Goal: Task Accomplishment & Management: Use online tool/utility

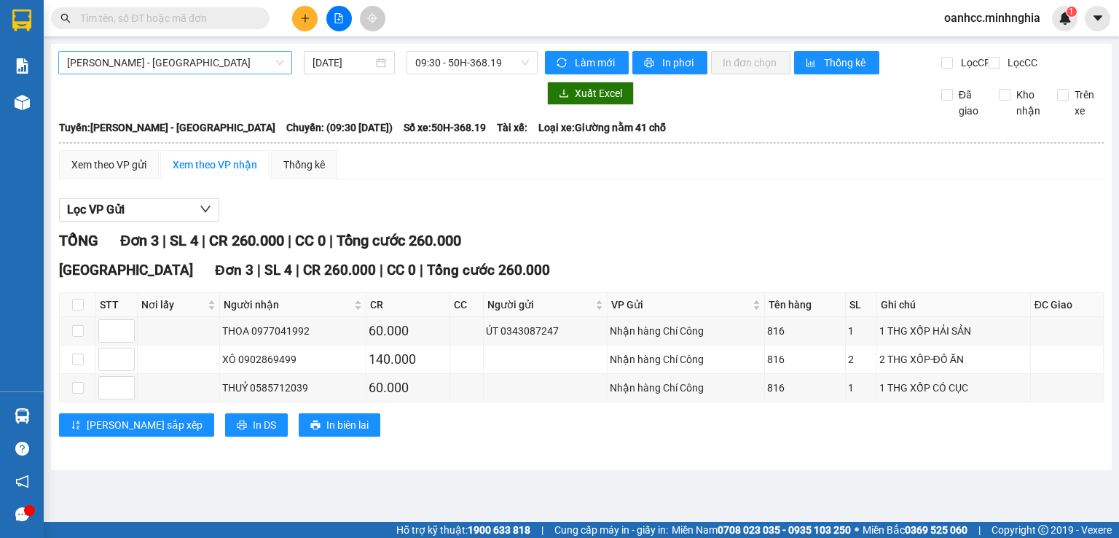
click at [171, 65] on span "[PERSON_NAME] - [GEOGRAPHIC_DATA]" at bounding box center [175, 63] width 216 height 22
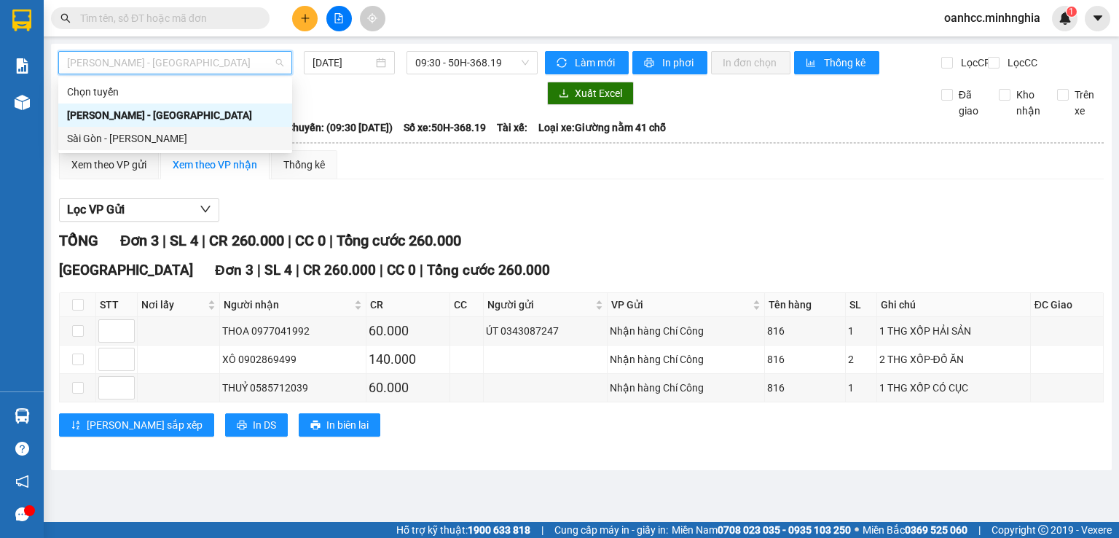
click at [118, 134] on div "Sài Gòn - [PERSON_NAME]" at bounding box center [175, 138] width 216 height 16
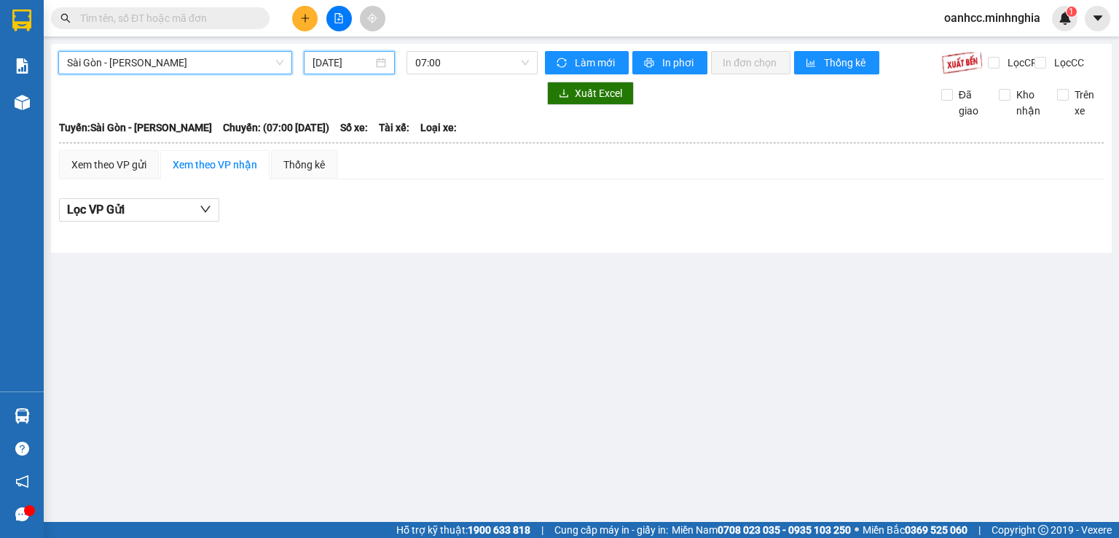
click at [335, 59] on input "[DATE]" at bounding box center [343, 63] width 60 height 16
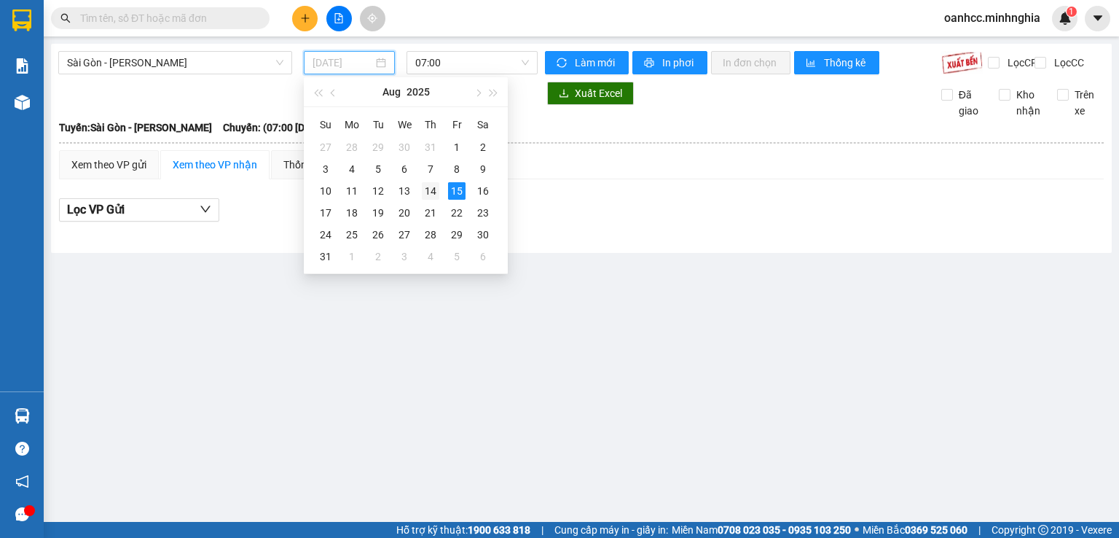
click at [431, 189] on div "14" at bounding box center [430, 190] width 17 height 17
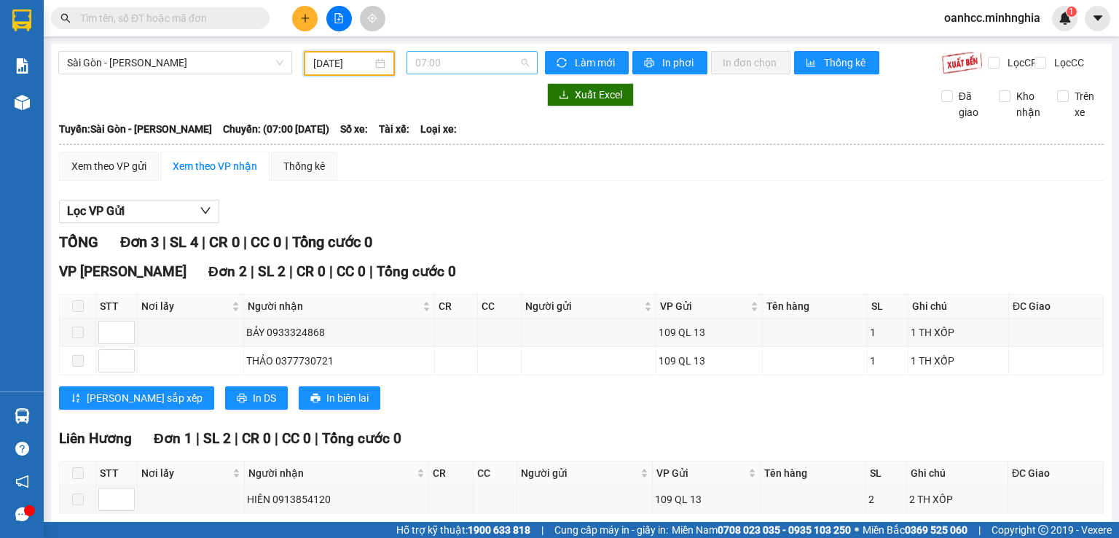
click at [497, 72] on span "07:00" at bounding box center [472, 63] width 114 height 22
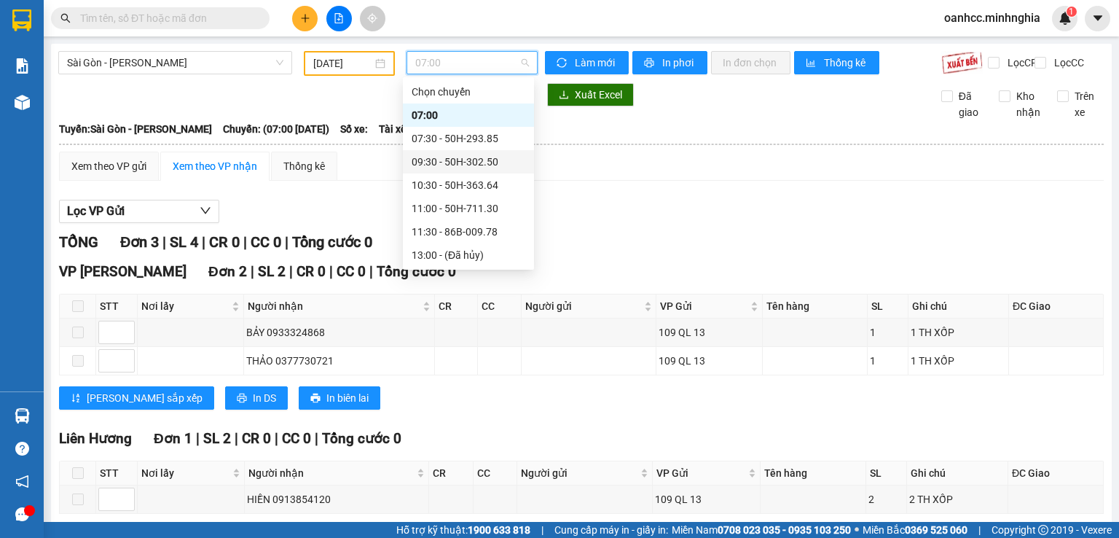
scroll to position [163, 0]
click at [469, 256] on div "22:00 - 86H-021.24" at bounding box center [469, 255] width 114 height 16
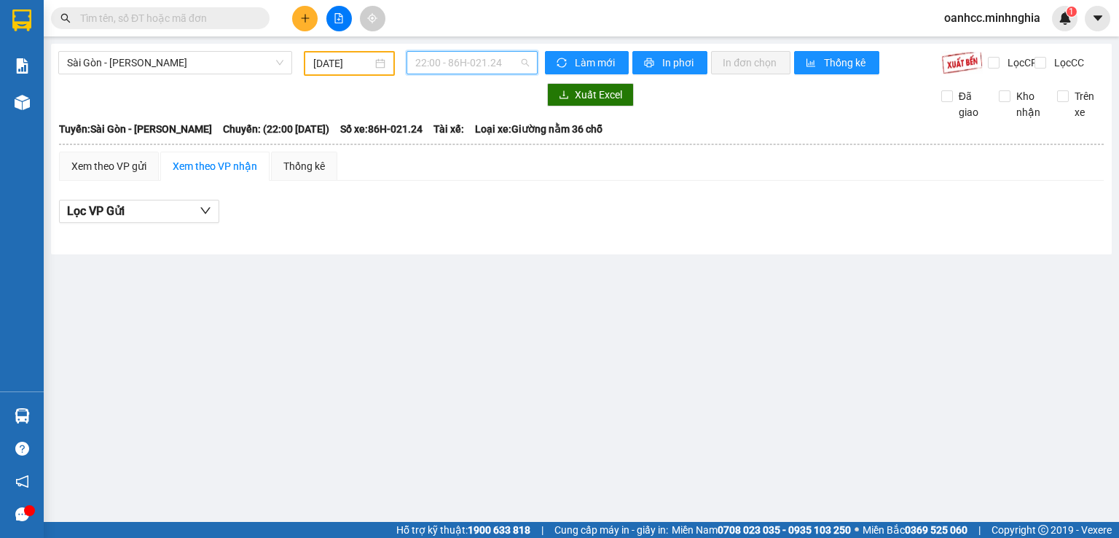
click at [466, 64] on span "22:00 - 86H-021.24" at bounding box center [472, 63] width 114 height 22
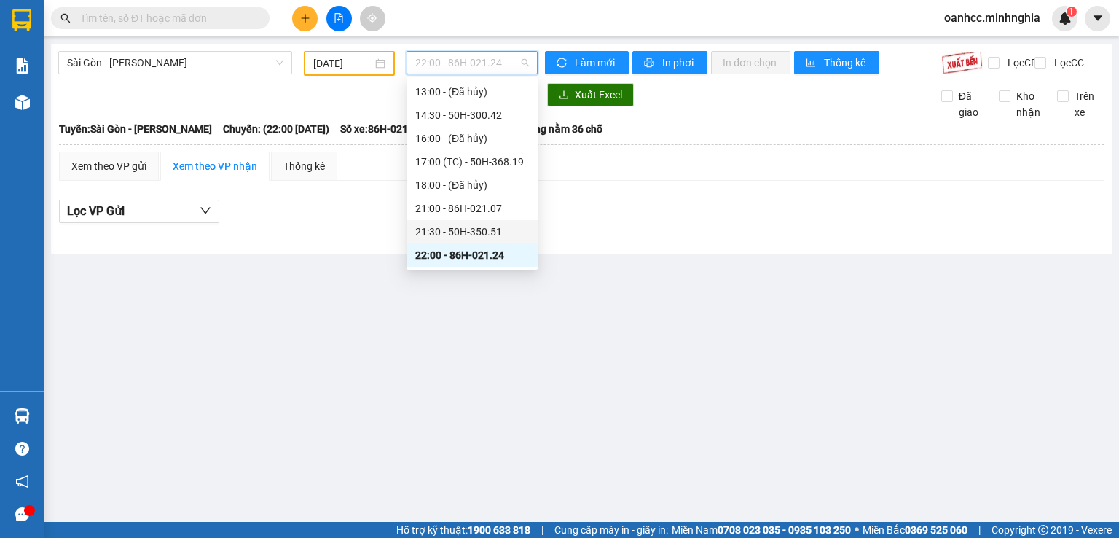
click at [452, 232] on div "21:30 - 50H-350.51" at bounding box center [472, 232] width 114 height 16
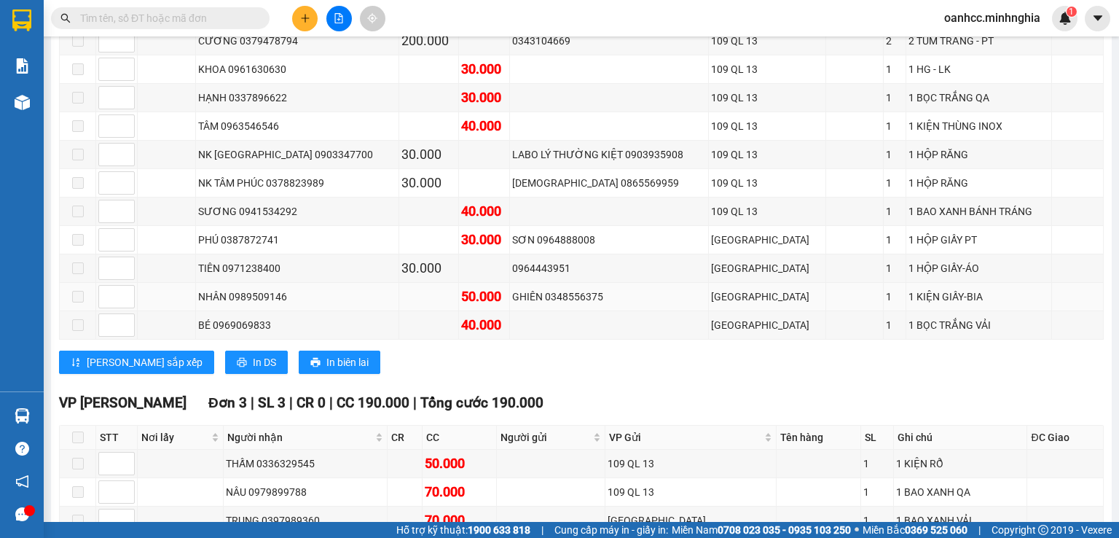
scroll to position [437, 0]
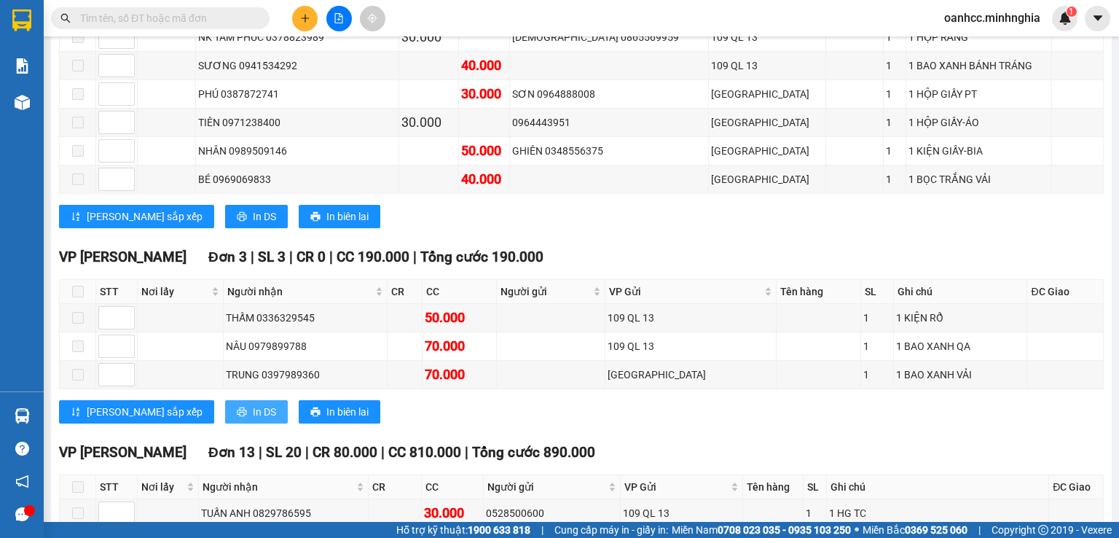
click at [237, 412] on icon "printer" at bounding box center [241, 411] width 9 height 9
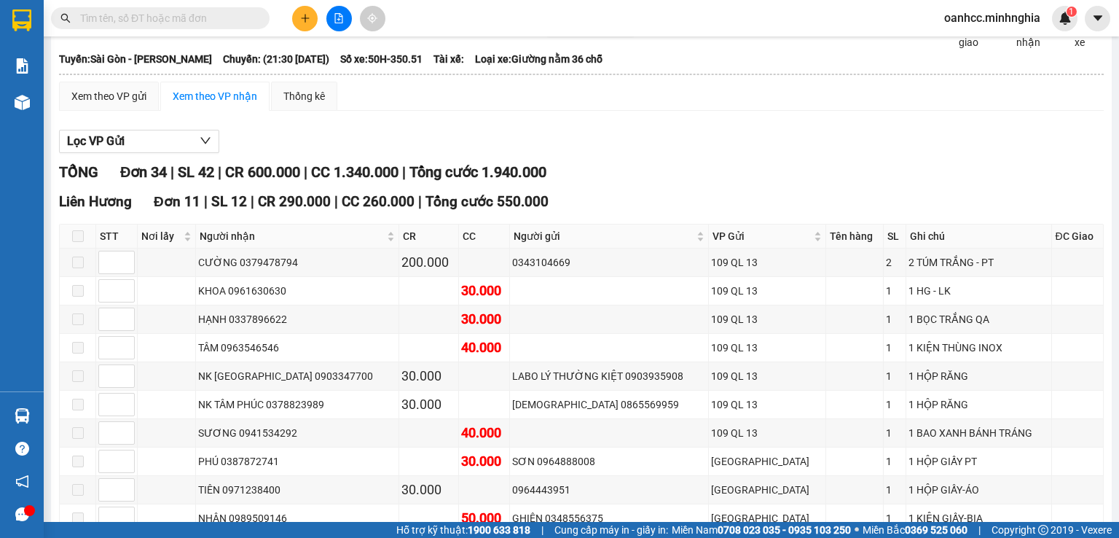
scroll to position [0, 0]
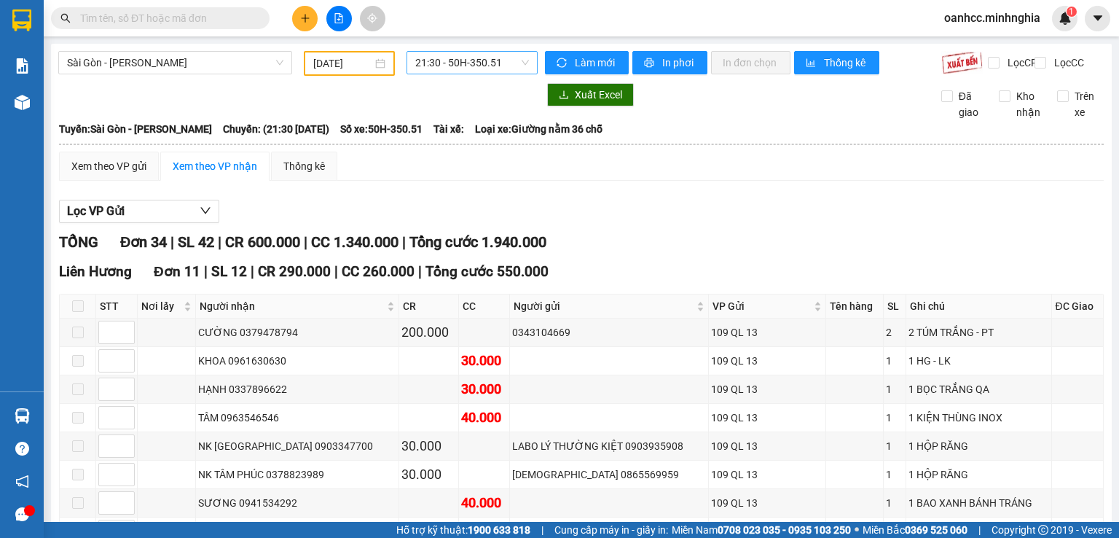
click at [420, 64] on span "21:30 - 50H-350.51" at bounding box center [472, 63] width 114 height 22
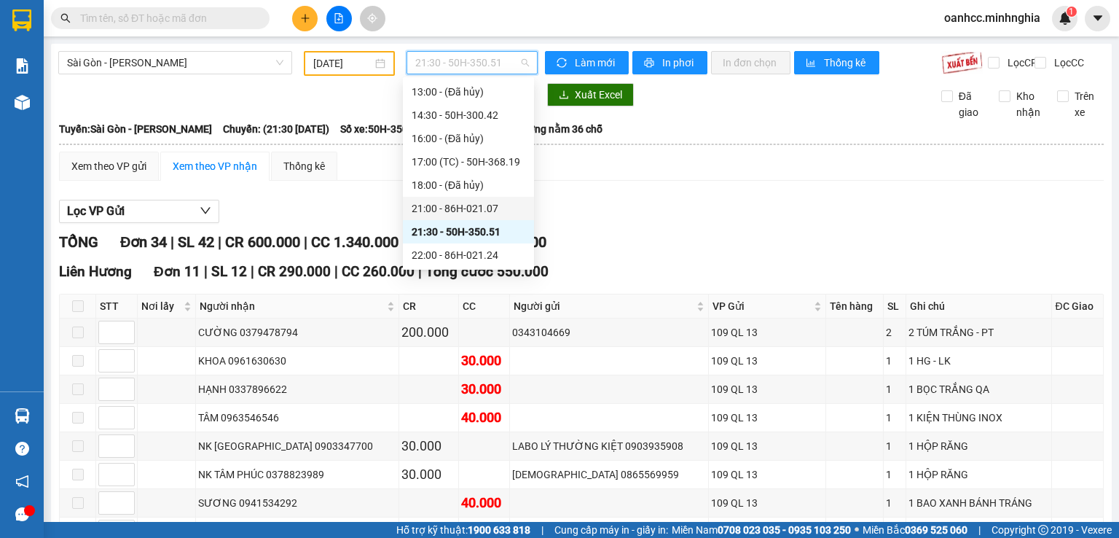
click at [434, 203] on div "21:00 - 86H-021.07" at bounding box center [469, 208] width 114 height 16
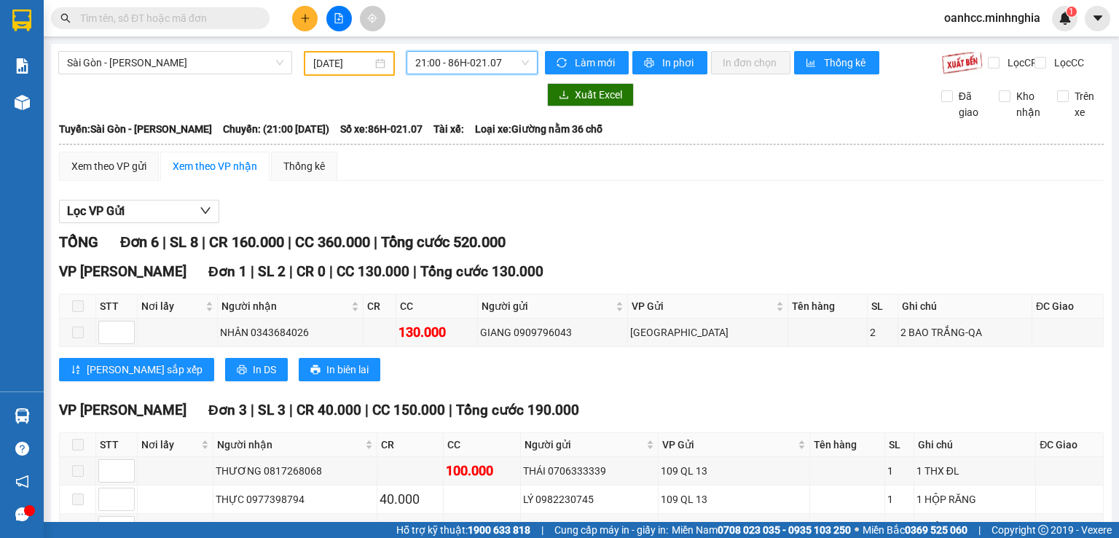
click at [437, 65] on span "21:00 - 86H-021.07" at bounding box center [472, 63] width 114 height 22
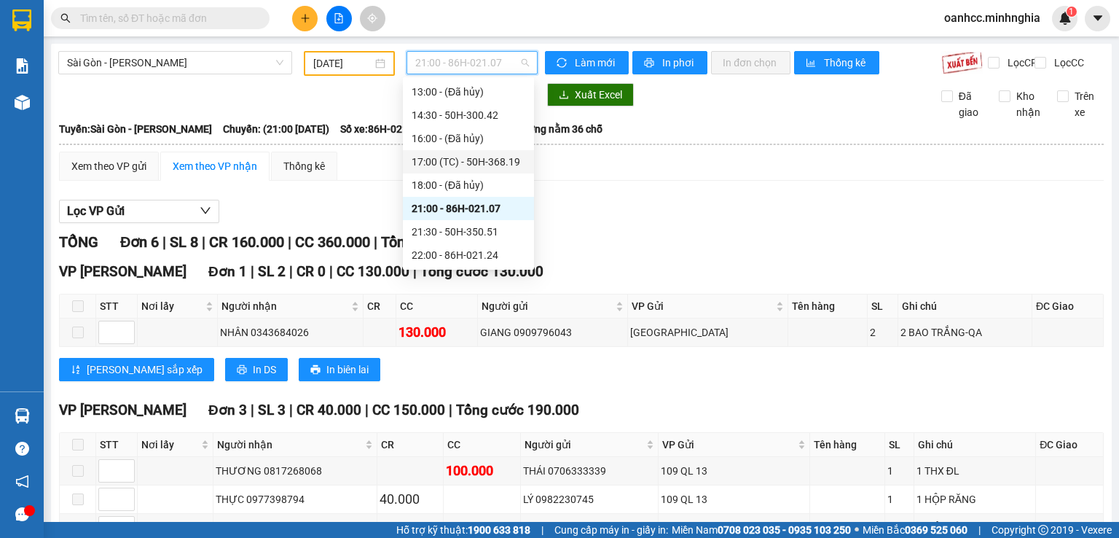
click at [461, 163] on div "17:00 (TC) - 50H-368.19" at bounding box center [469, 162] width 114 height 16
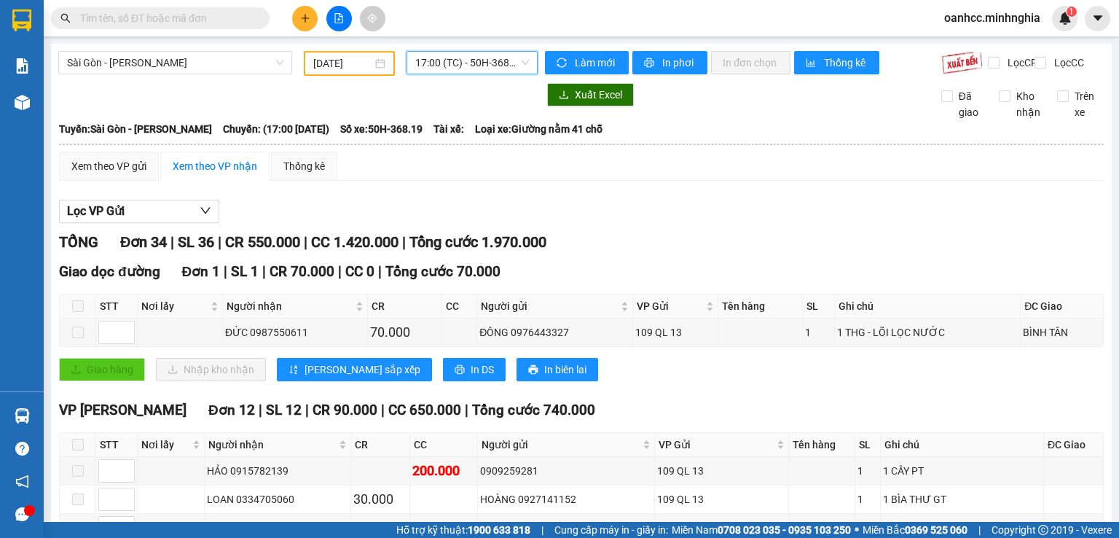
click at [447, 62] on span "17:00 (TC) - 50H-368.19" at bounding box center [472, 63] width 114 height 22
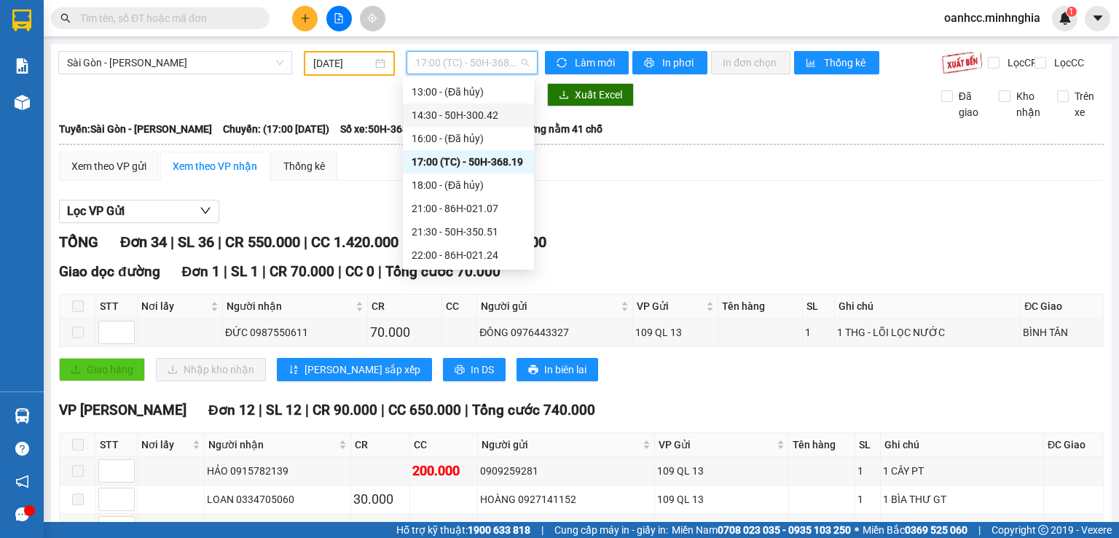
click at [455, 119] on div "14:30 - 50H-300.42" at bounding box center [469, 115] width 114 height 16
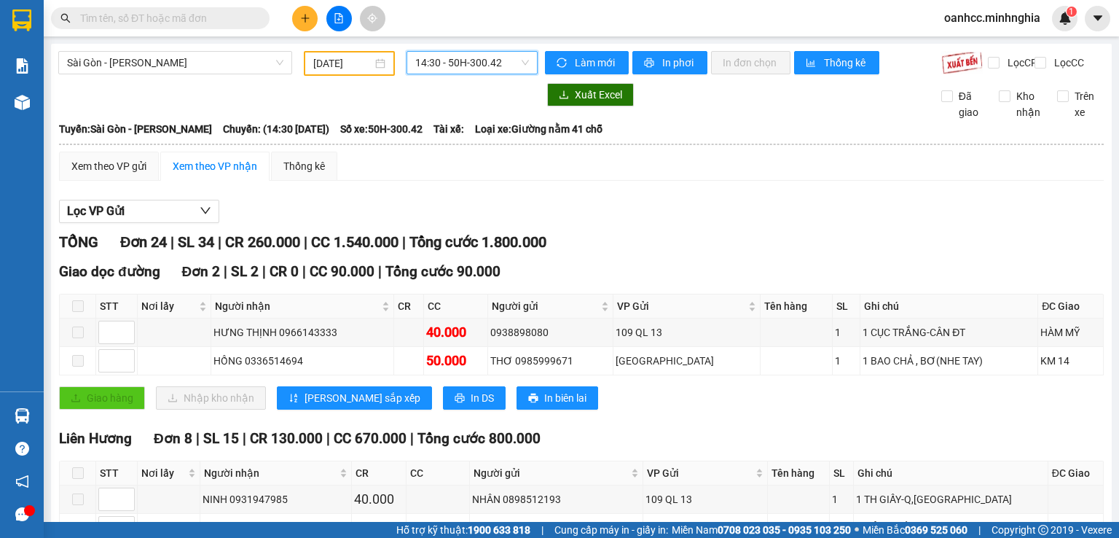
click at [466, 65] on span "14:30 - 50H-300.42" at bounding box center [472, 63] width 114 height 22
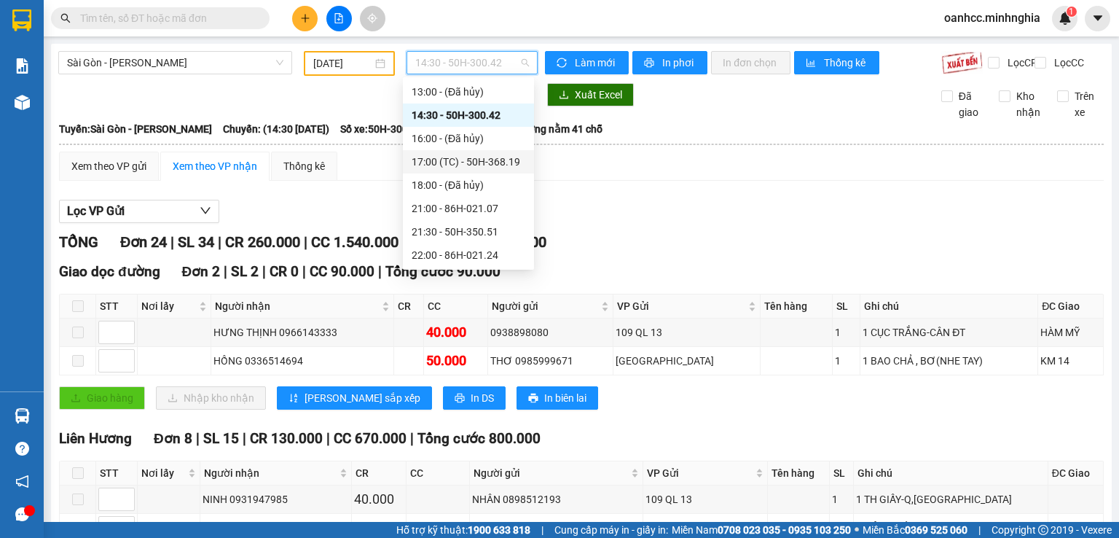
scroll to position [17, 0]
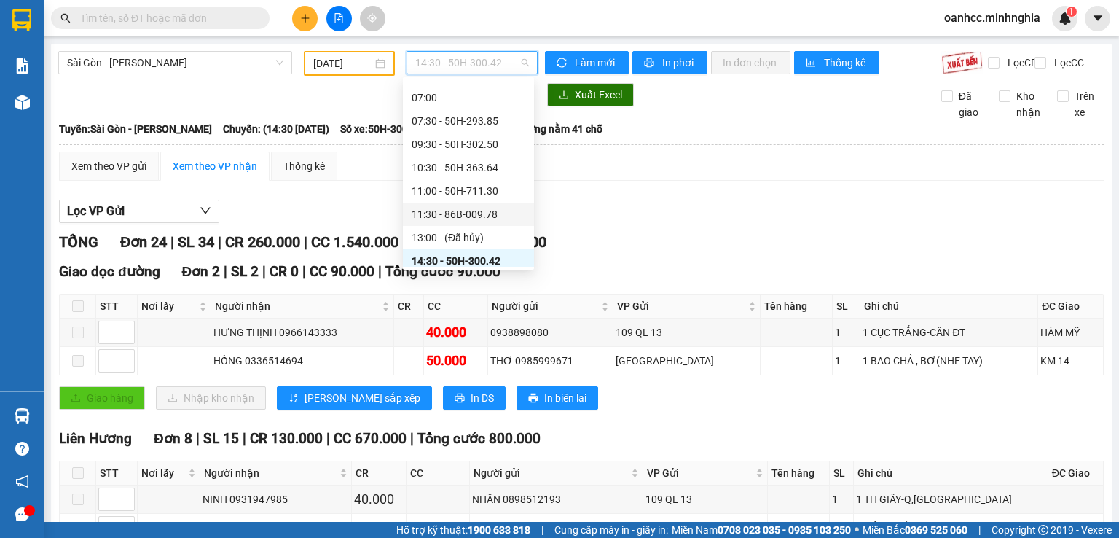
click at [455, 210] on div "11:30 - 86B-009.78" at bounding box center [469, 214] width 114 height 16
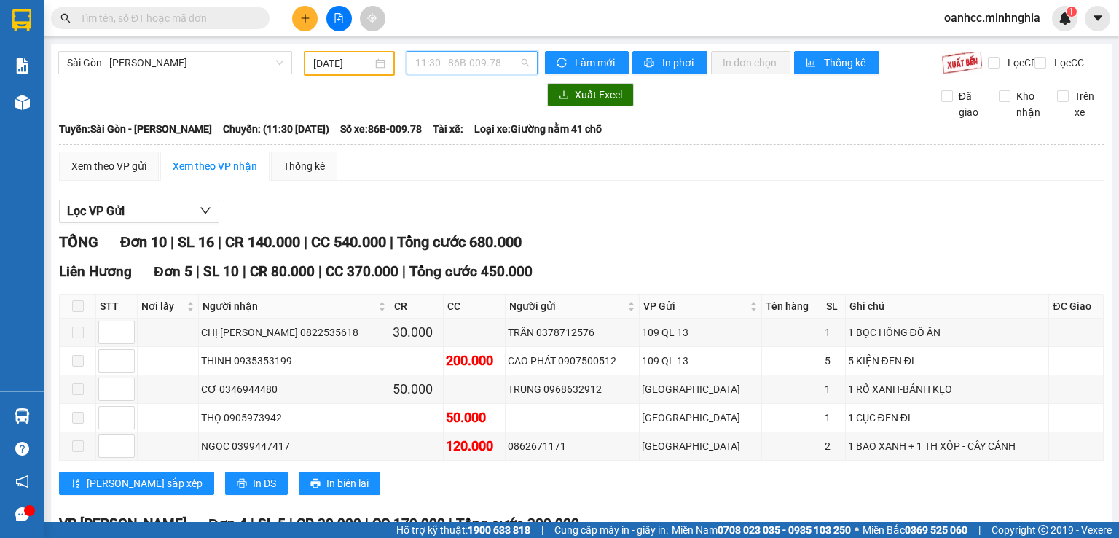
click at [443, 68] on span "11:30 - 86B-009.78" at bounding box center [472, 63] width 114 height 22
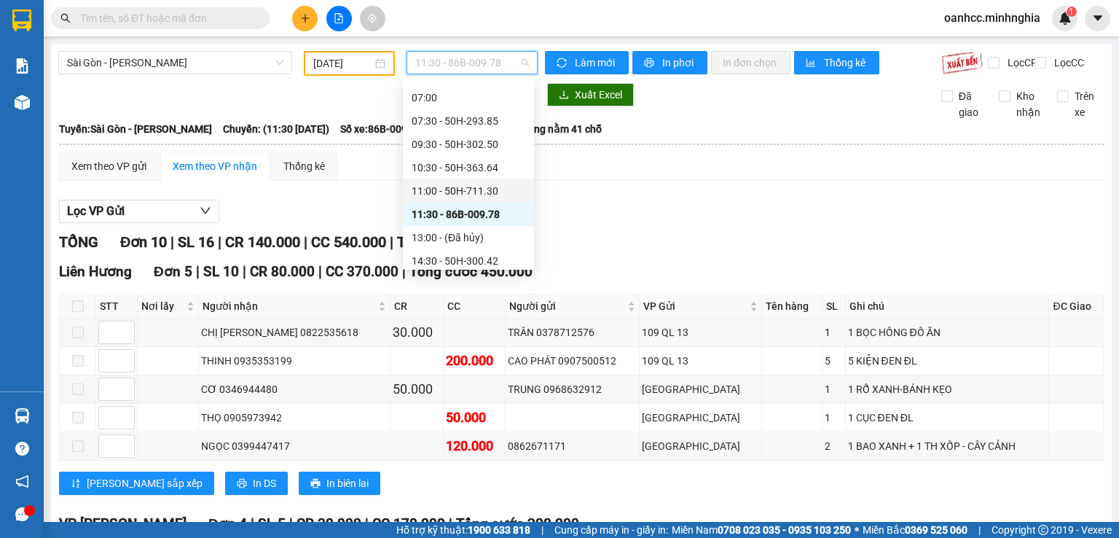
click at [442, 192] on div "11:00 - 50H-711.30" at bounding box center [469, 191] width 114 height 16
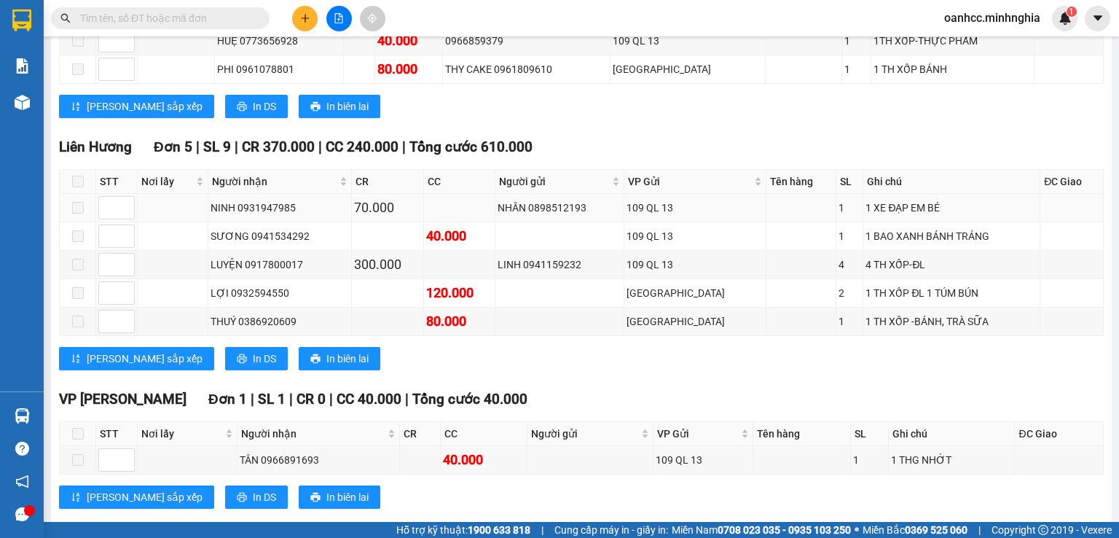
scroll to position [325, 0]
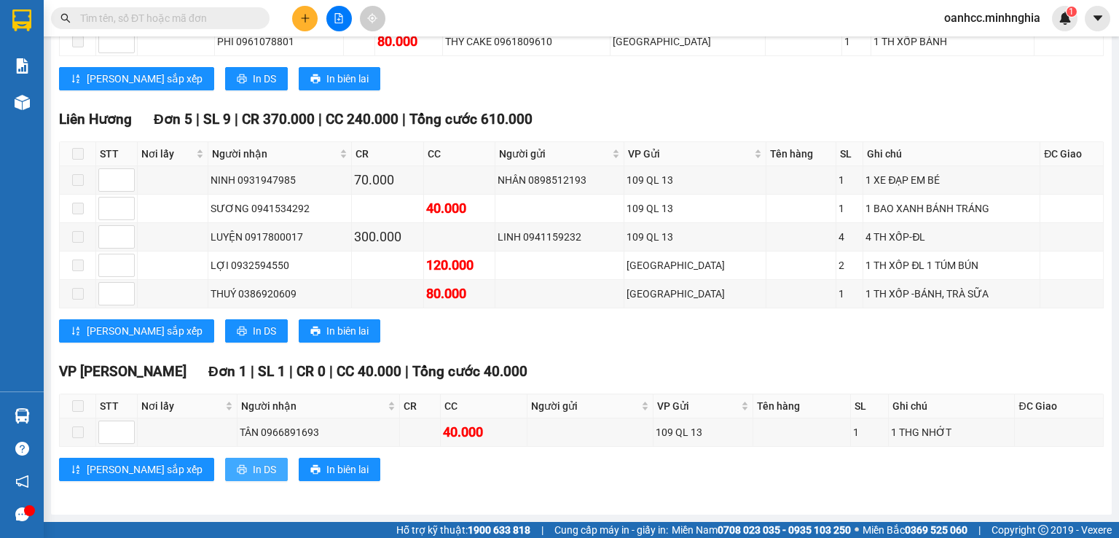
click at [253, 470] on span "In DS" at bounding box center [264, 469] width 23 height 16
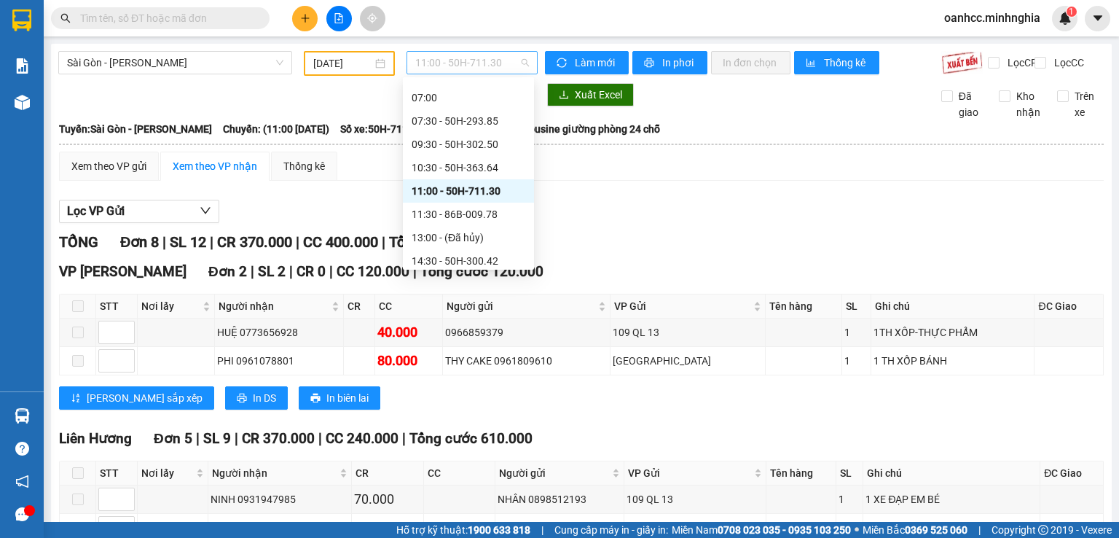
click at [468, 55] on span "11:00 - 50H-711.30" at bounding box center [472, 63] width 114 height 22
click at [455, 168] on div "10:30 - 50H-363.64" at bounding box center [469, 168] width 114 height 16
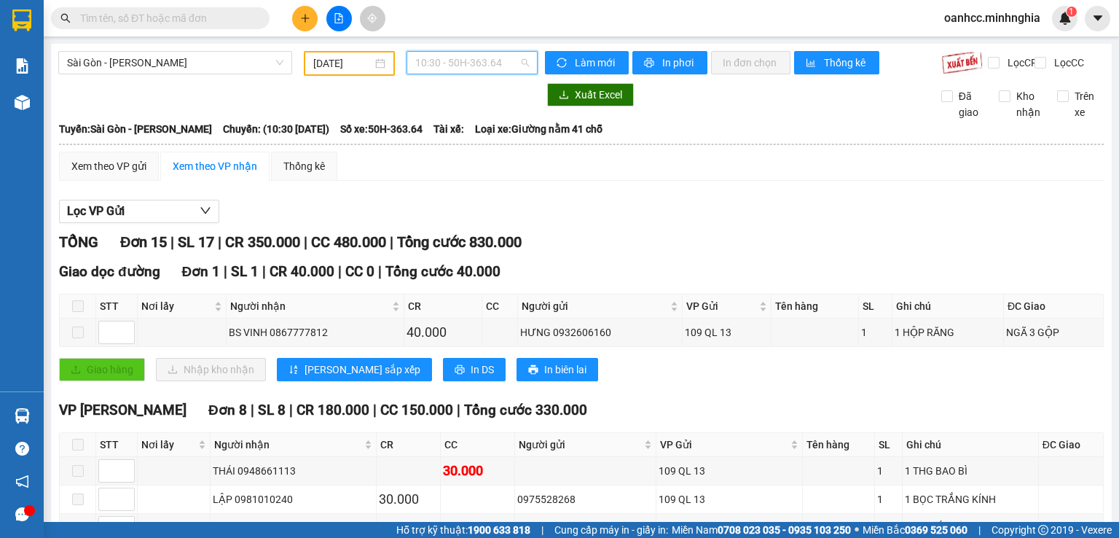
click at [463, 68] on span "10:30 - 50H-363.64" at bounding box center [472, 63] width 114 height 22
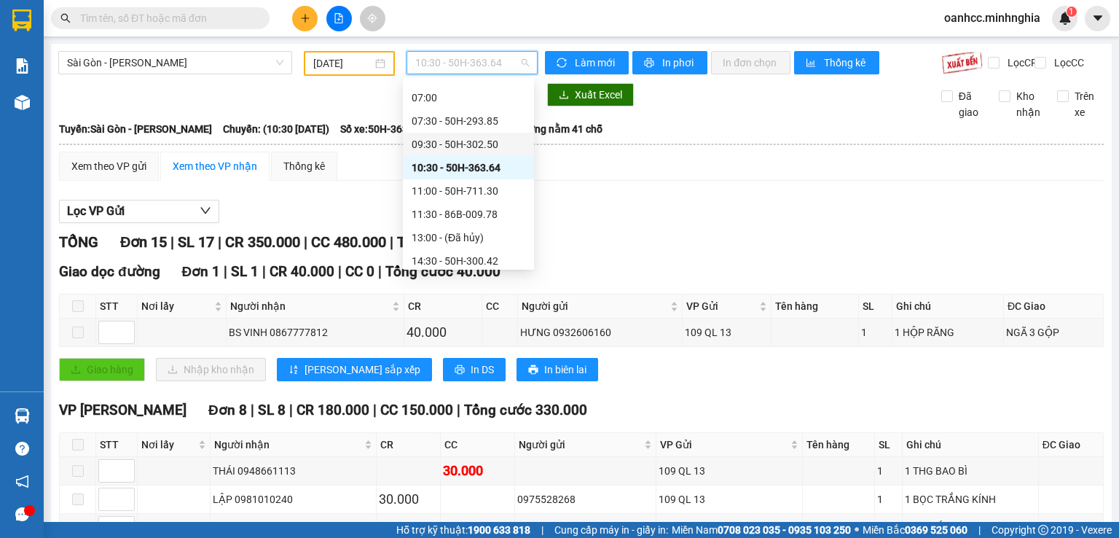
click at [462, 138] on div "09:30 - 50H-302.50" at bounding box center [469, 144] width 114 height 16
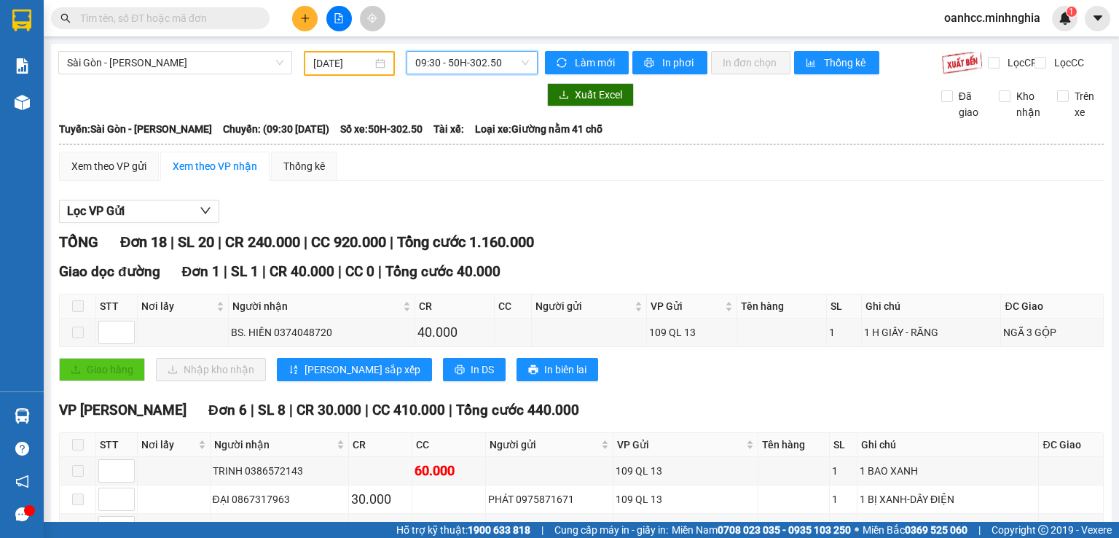
click at [464, 65] on span "09:30 - 50H-302.50" at bounding box center [472, 63] width 114 height 22
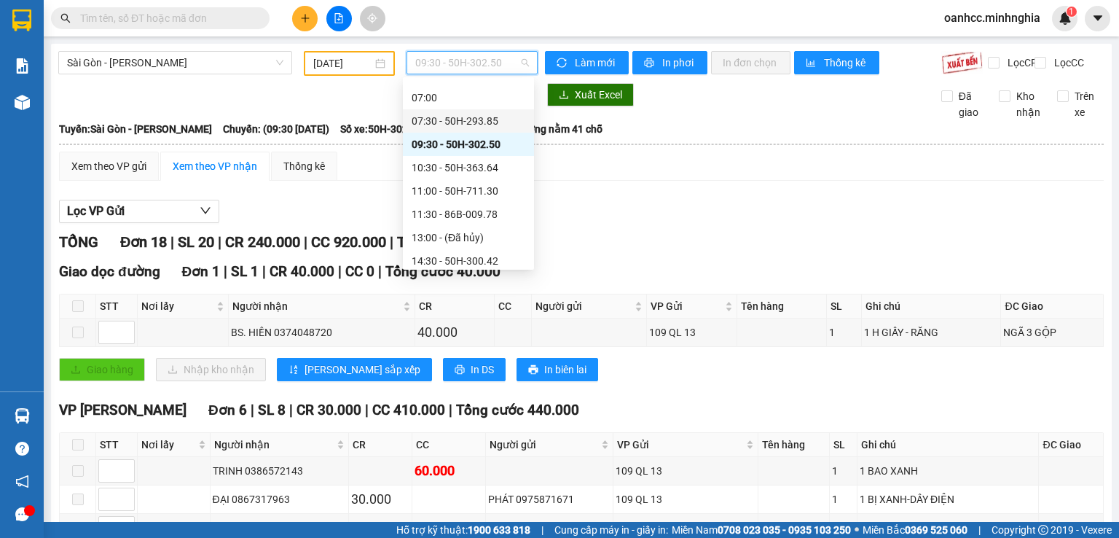
click at [449, 124] on div "07:30 - 50H-293.85" at bounding box center [469, 121] width 114 height 16
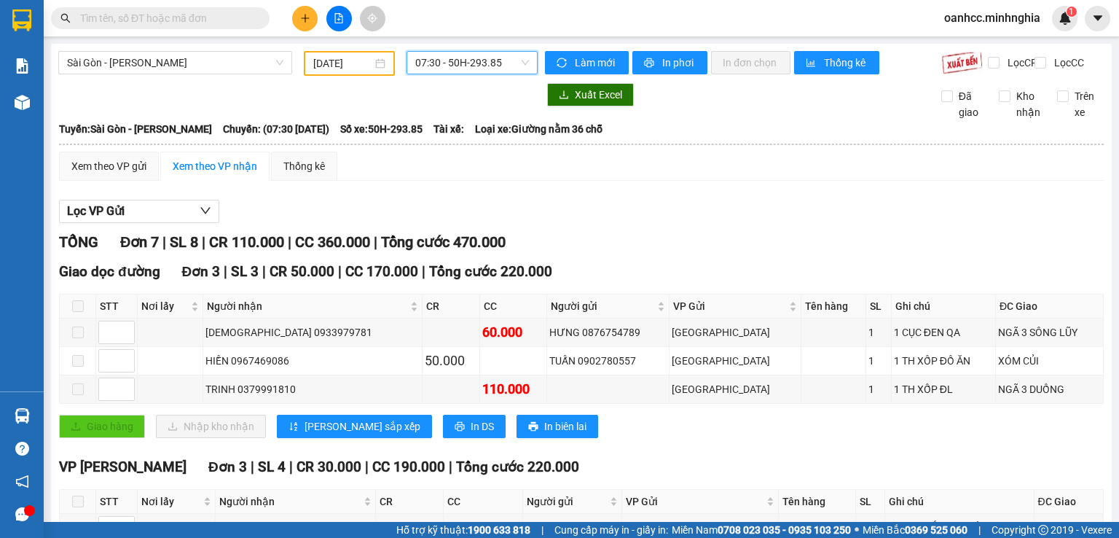
click at [462, 62] on span "07:30 - 50H-293.85" at bounding box center [472, 63] width 114 height 22
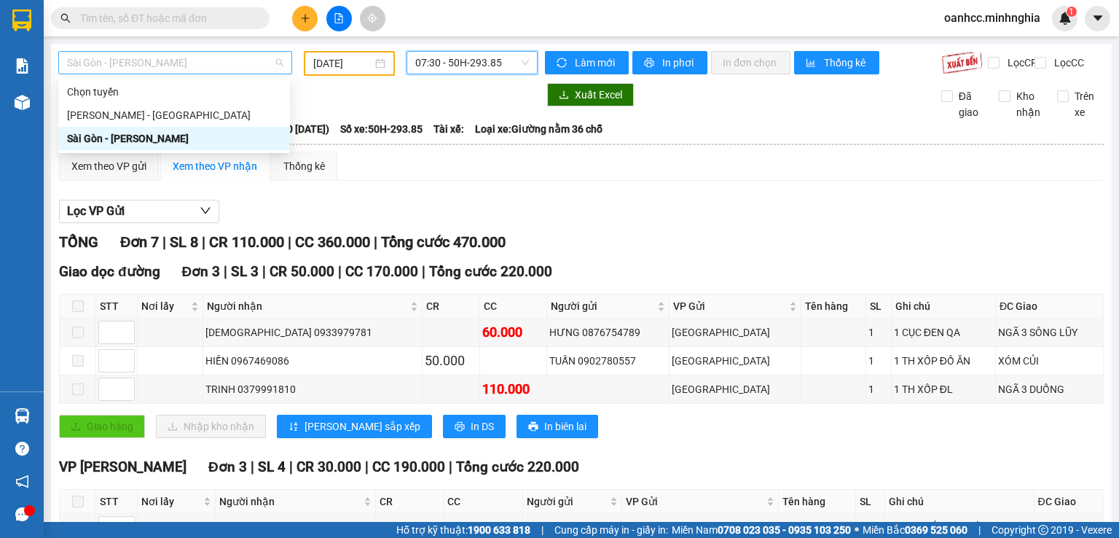
click at [169, 59] on span "Sài Gòn - [PERSON_NAME]" at bounding box center [175, 63] width 216 height 22
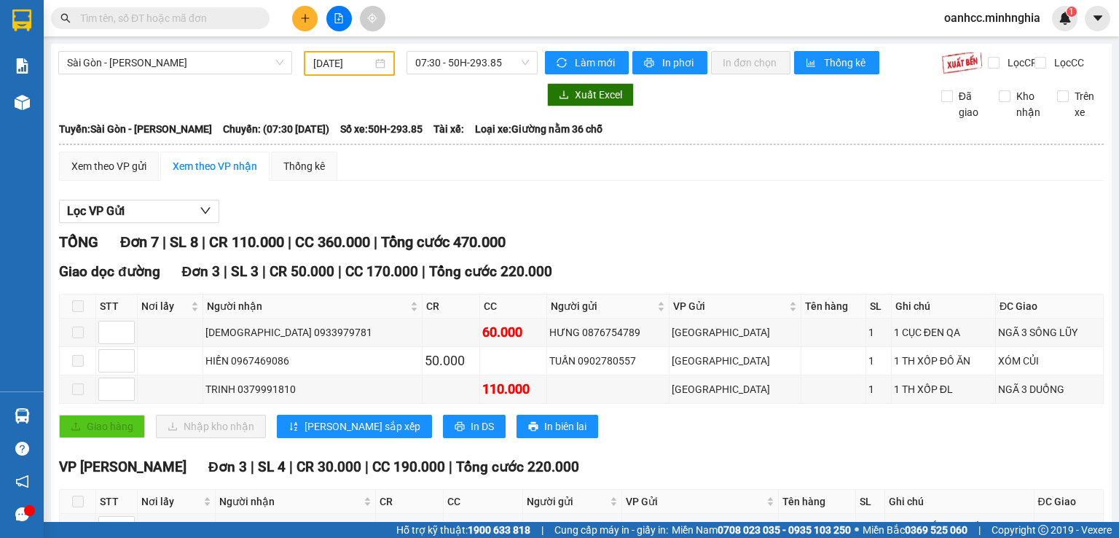
click at [376, 106] on div at bounding box center [297, 94] width 479 height 23
click at [350, 62] on input "[DATE]" at bounding box center [342, 63] width 58 height 16
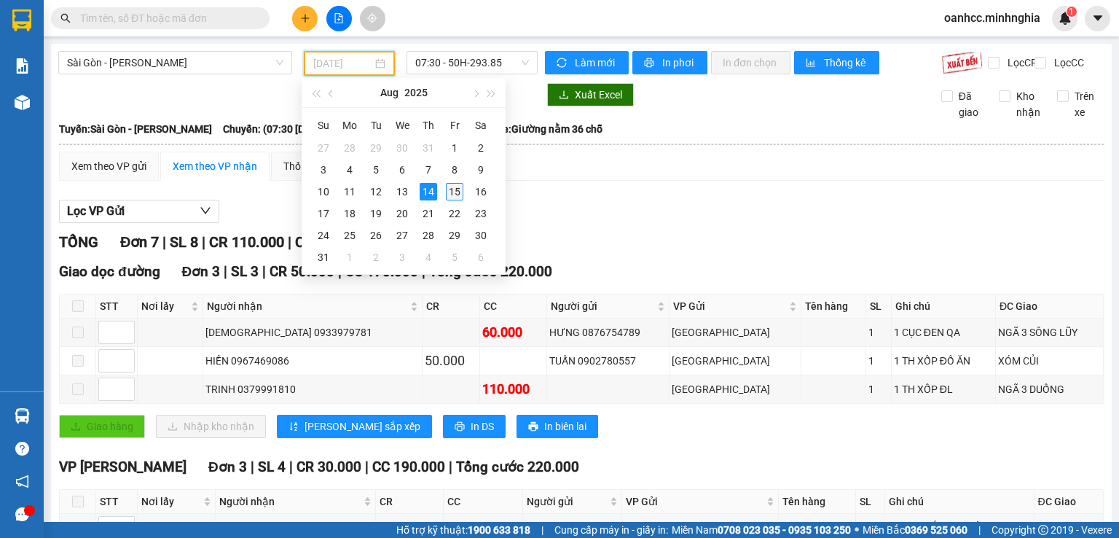
click at [449, 189] on div "15" at bounding box center [454, 191] width 17 height 17
type input "[DATE]"
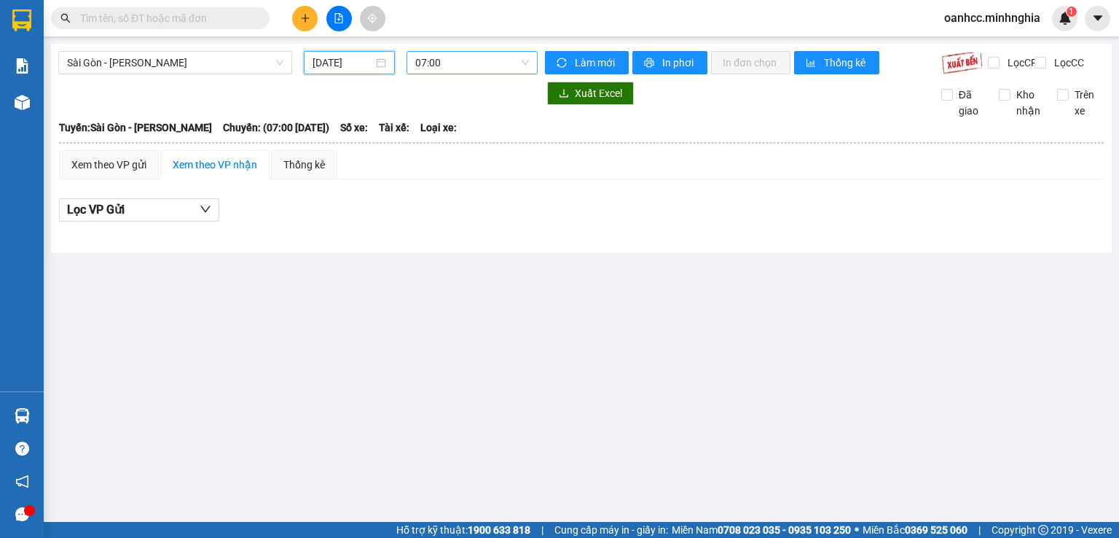
click at [482, 65] on span "07:00" at bounding box center [472, 63] width 114 height 22
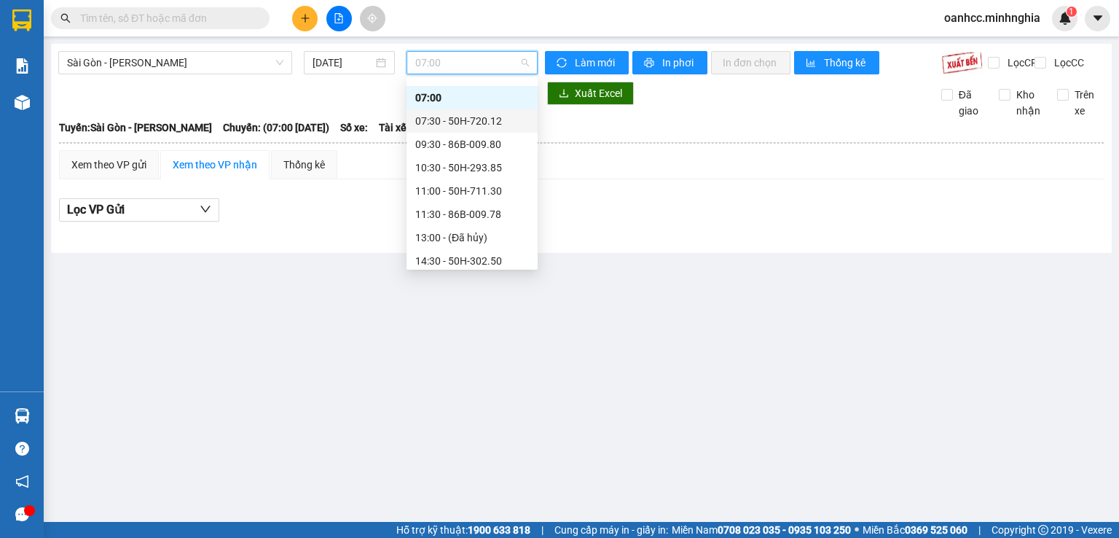
click at [458, 124] on div "07:30 - 50H-720.12" at bounding box center [472, 121] width 114 height 16
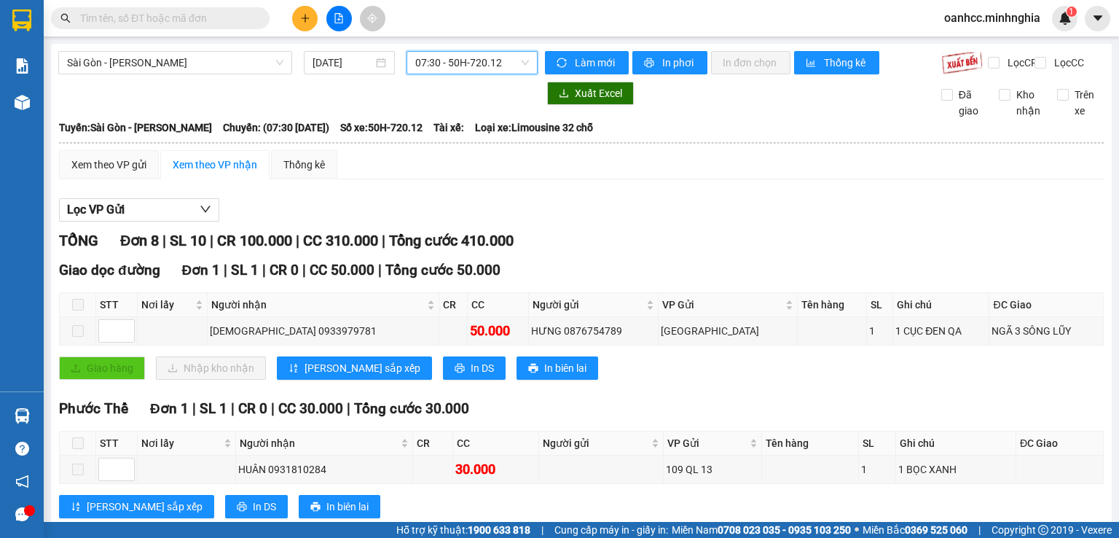
click at [455, 58] on span "07:30 - 50H-720.12" at bounding box center [472, 63] width 114 height 22
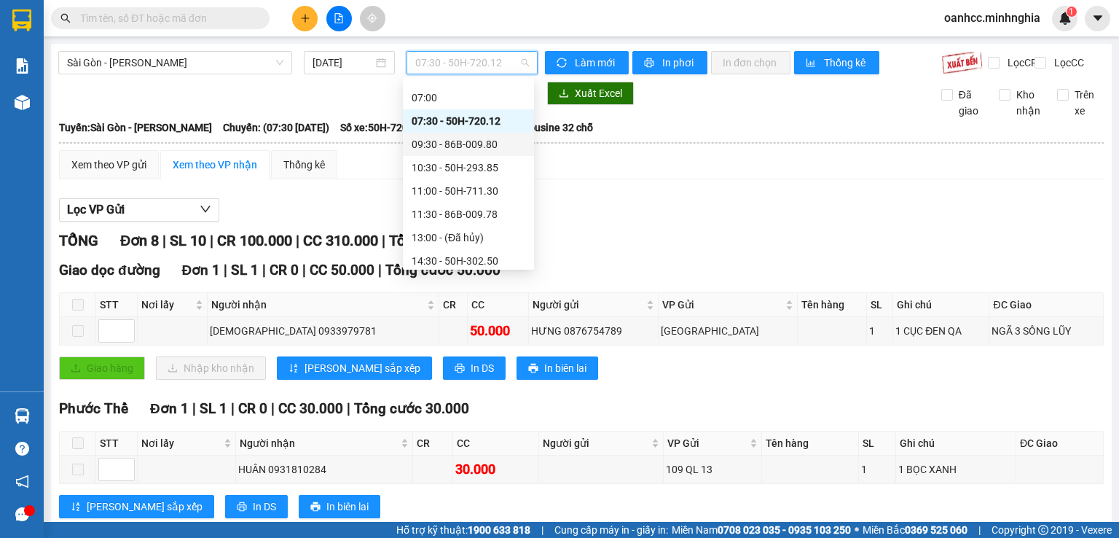
click at [451, 141] on div "09:30 - 86B-009.80" at bounding box center [469, 144] width 114 height 16
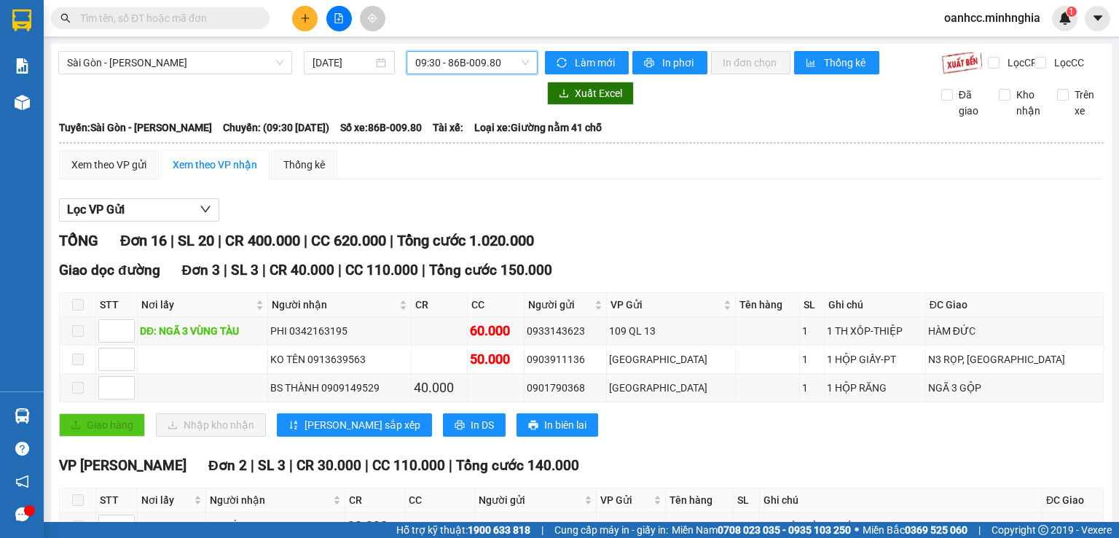
click at [449, 66] on span "09:30 - 86B-009.80" at bounding box center [472, 63] width 114 height 22
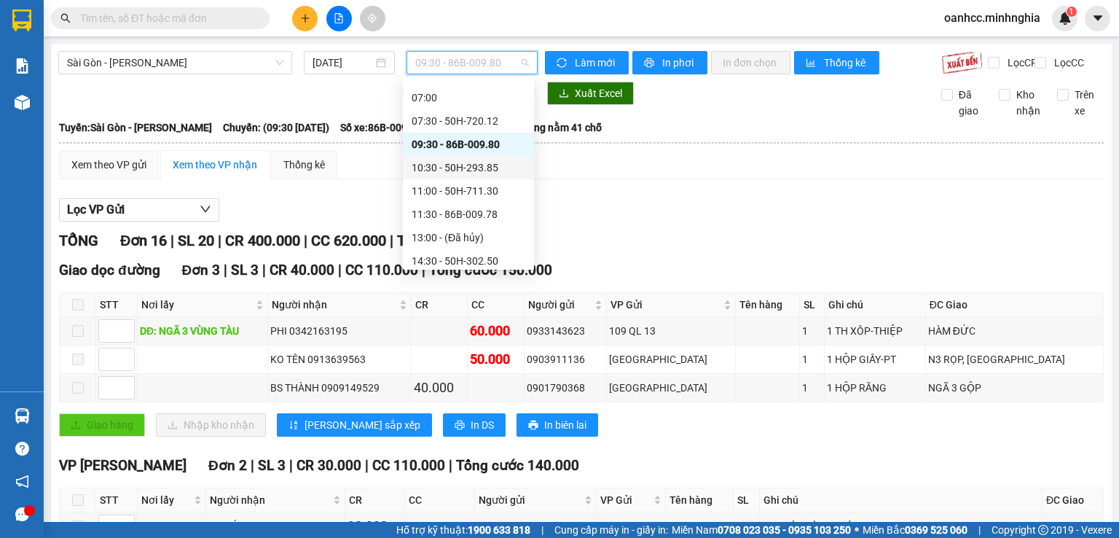
click at [426, 172] on div "10:30 - 50H-293.85" at bounding box center [469, 168] width 114 height 16
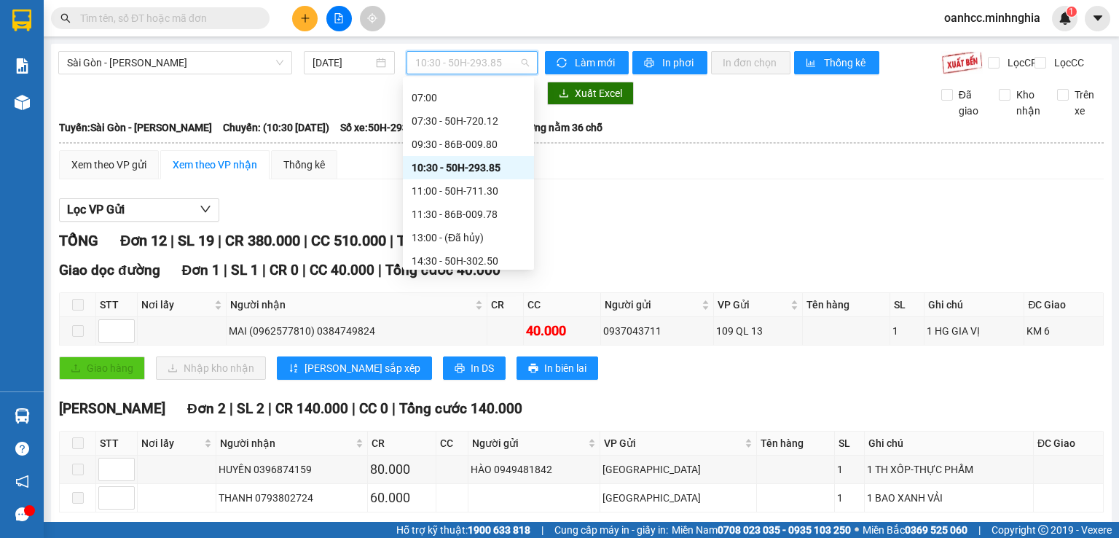
click at [460, 64] on span "10:30 - 50H-293.85" at bounding box center [472, 63] width 114 height 22
click at [444, 189] on div "11:00 - 50H-711.30" at bounding box center [469, 191] width 114 height 16
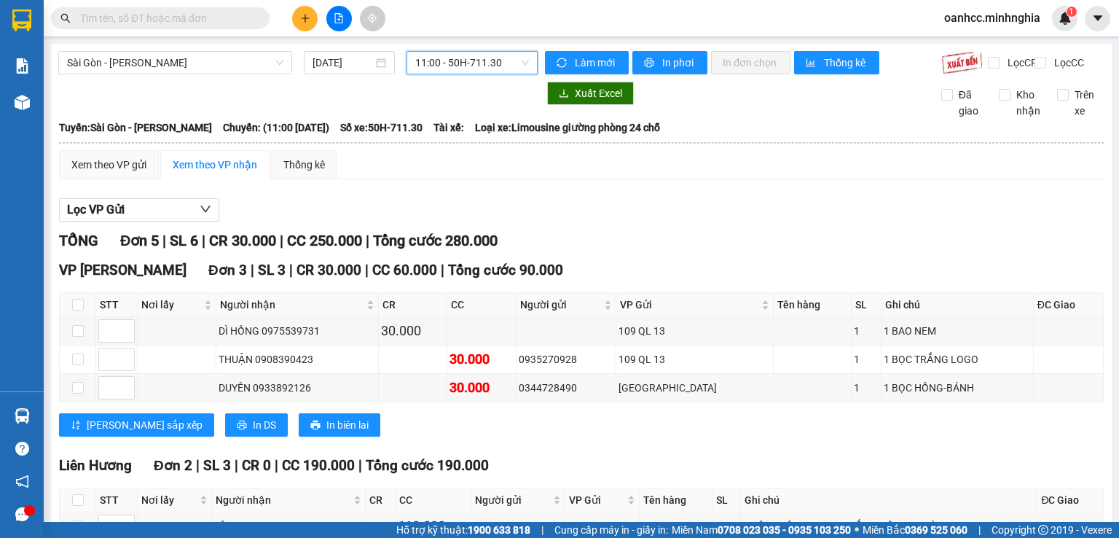
click at [483, 52] on span "11:00 - 50H-711.30" at bounding box center [472, 63] width 114 height 22
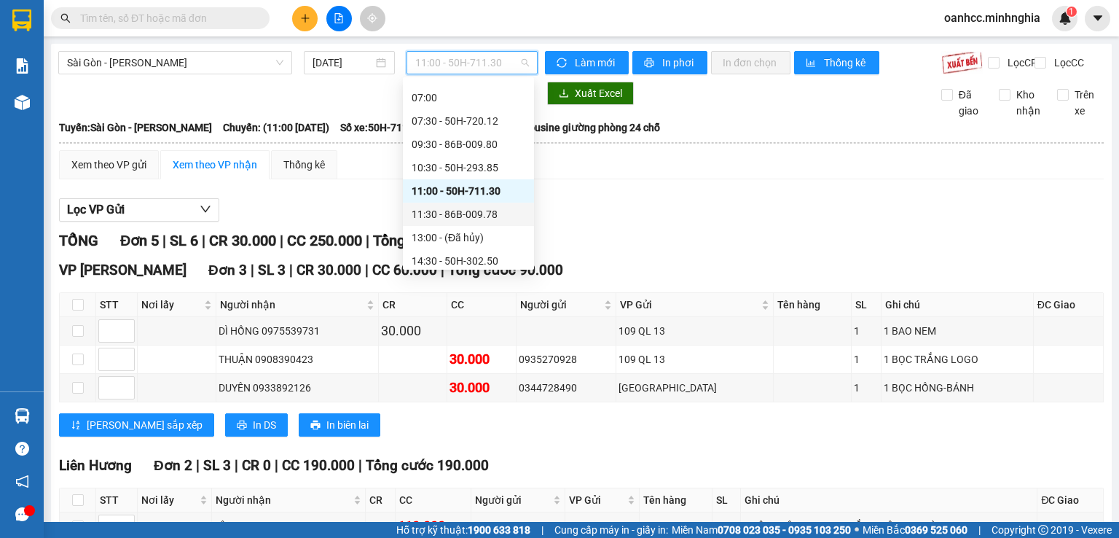
click at [429, 212] on div "11:30 - 86B-009.78" at bounding box center [469, 214] width 114 height 16
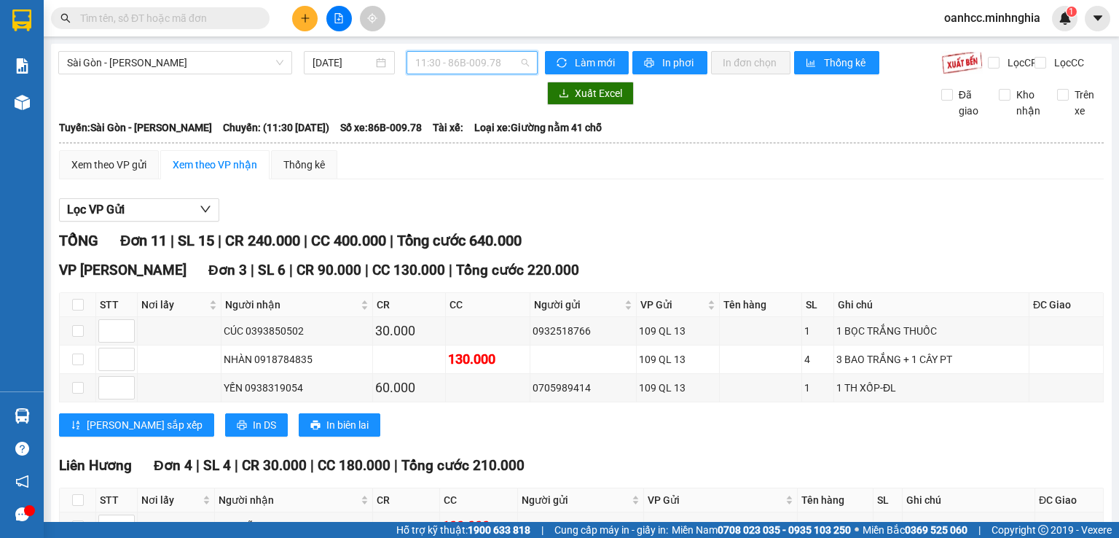
click at [445, 66] on span "11:30 - 86B-009.78" at bounding box center [472, 63] width 114 height 22
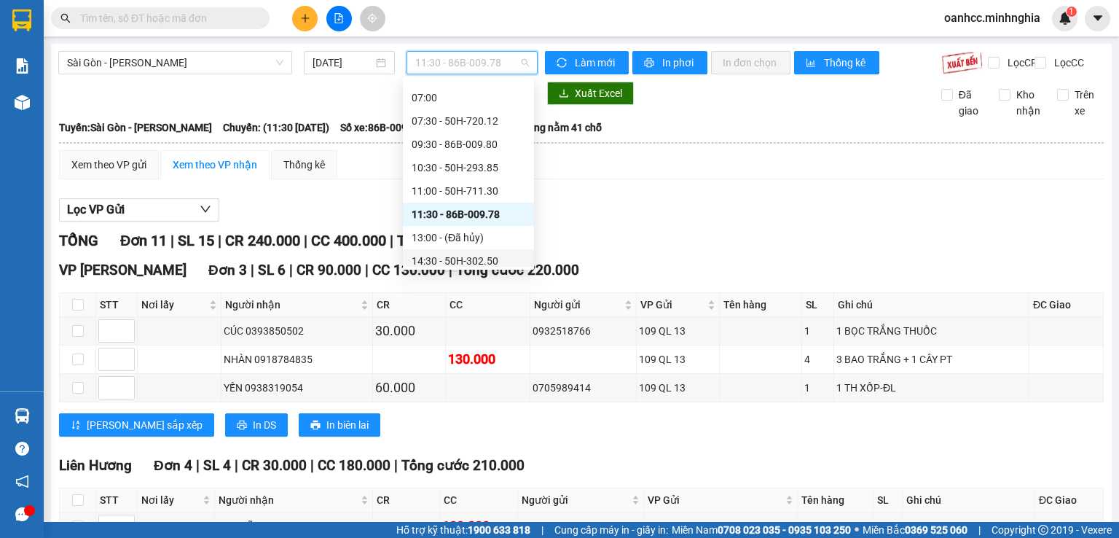
click at [439, 260] on div "14:30 - 50H-302.50" at bounding box center [469, 261] width 114 height 16
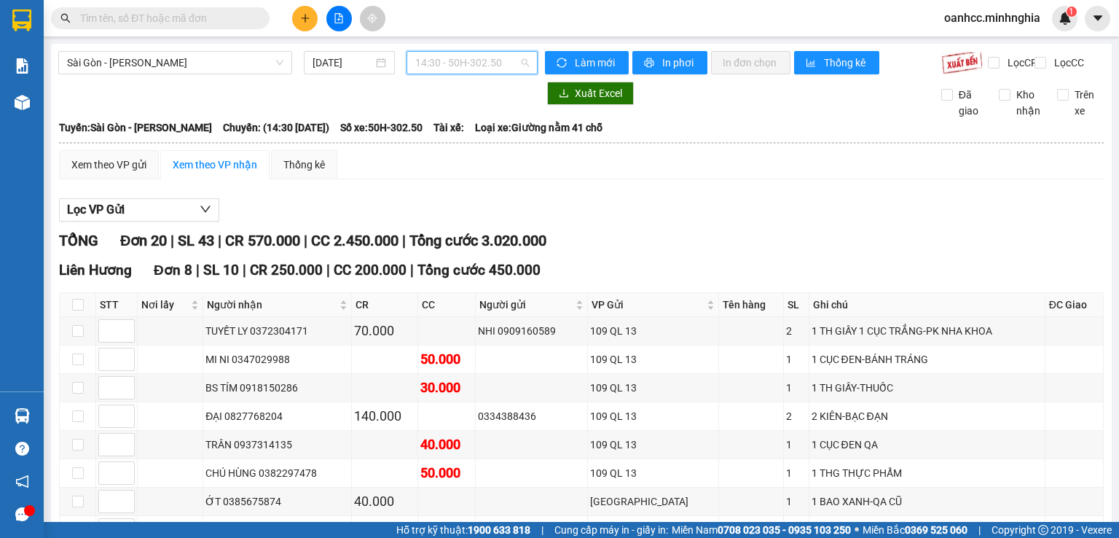
click at [443, 74] on span "14:30 - 50H-302.50" at bounding box center [472, 63] width 114 height 22
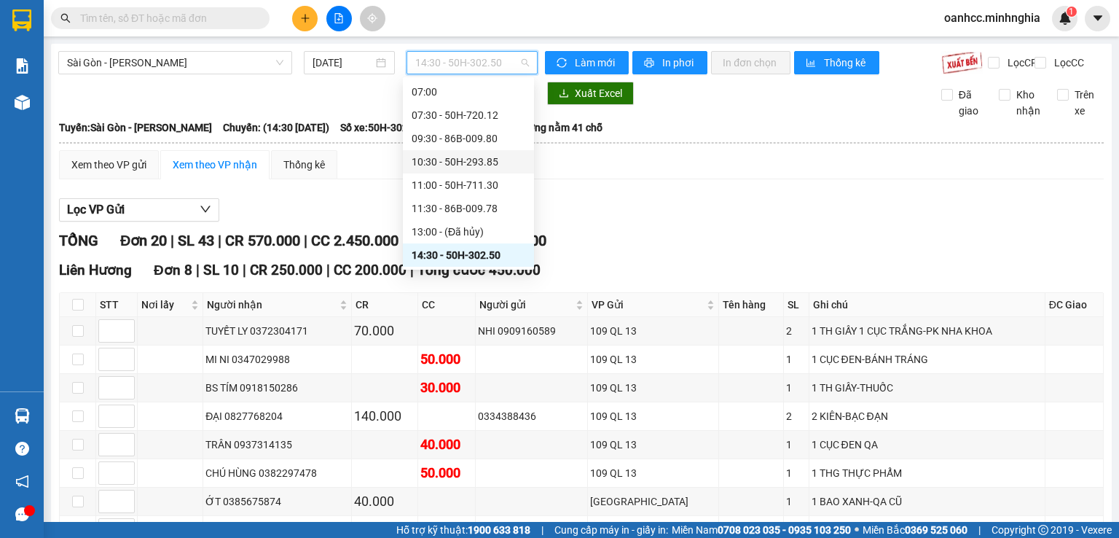
scroll to position [169, 0]
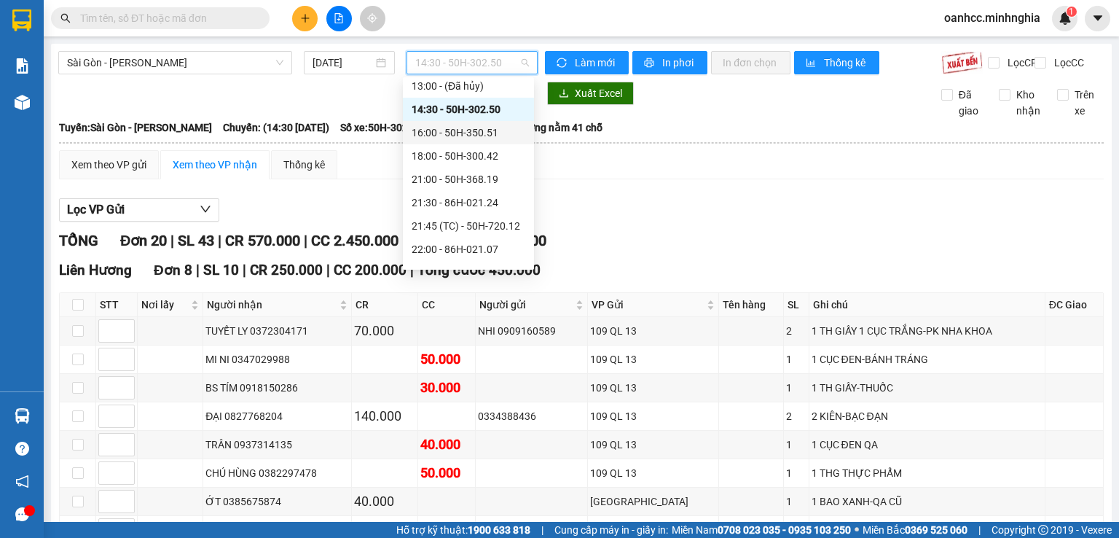
click at [447, 126] on div "16:00 - 50H-350.51" at bounding box center [469, 133] width 114 height 16
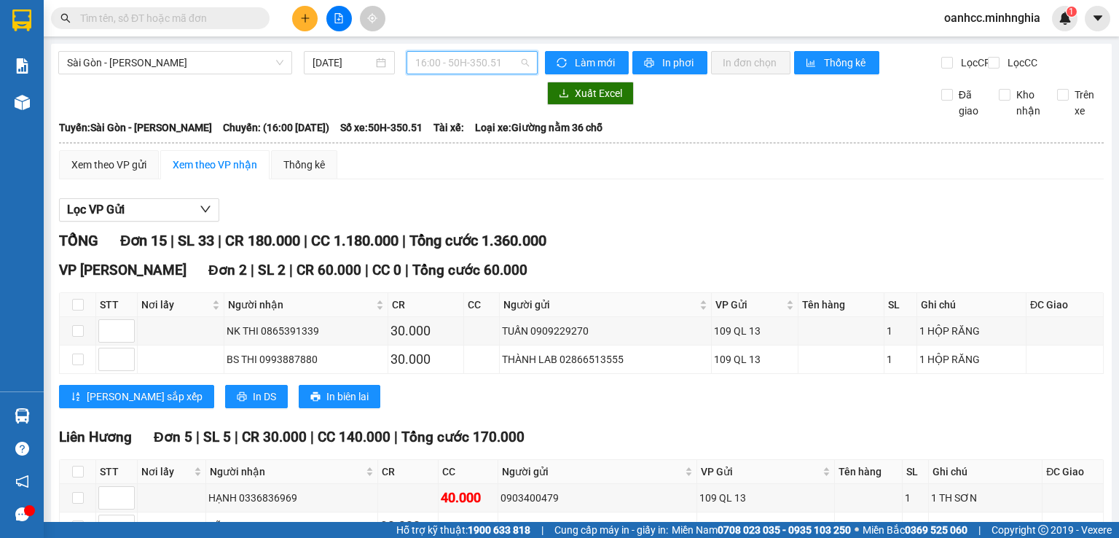
click at [428, 58] on span "16:00 - 50H-350.51" at bounding box center [472, 63] width 114 height 22
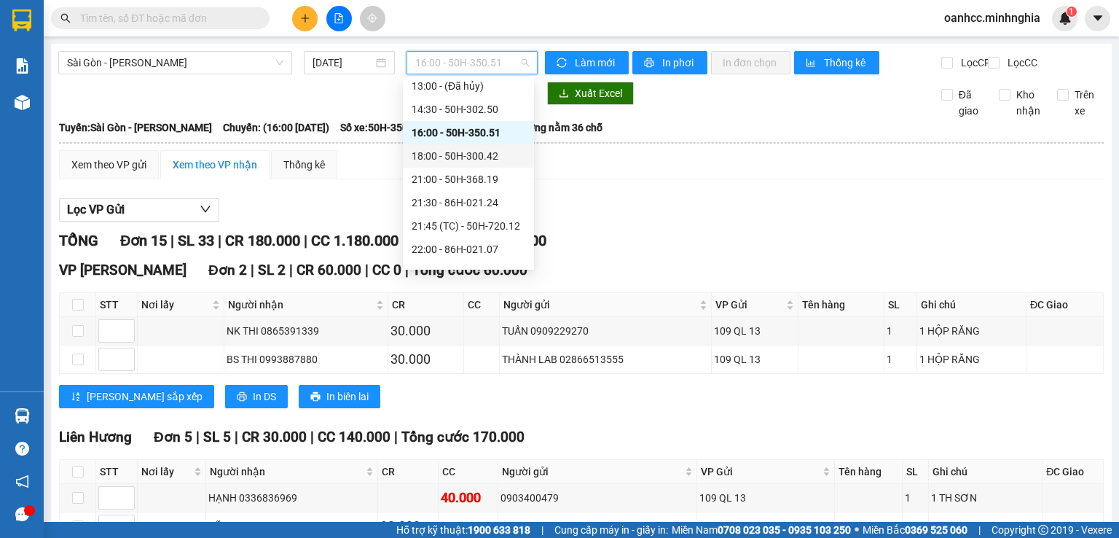
click at [446, 157] on div "18:00 - 50H-300.42" at bounding box center [469, 156] width 114 height 16
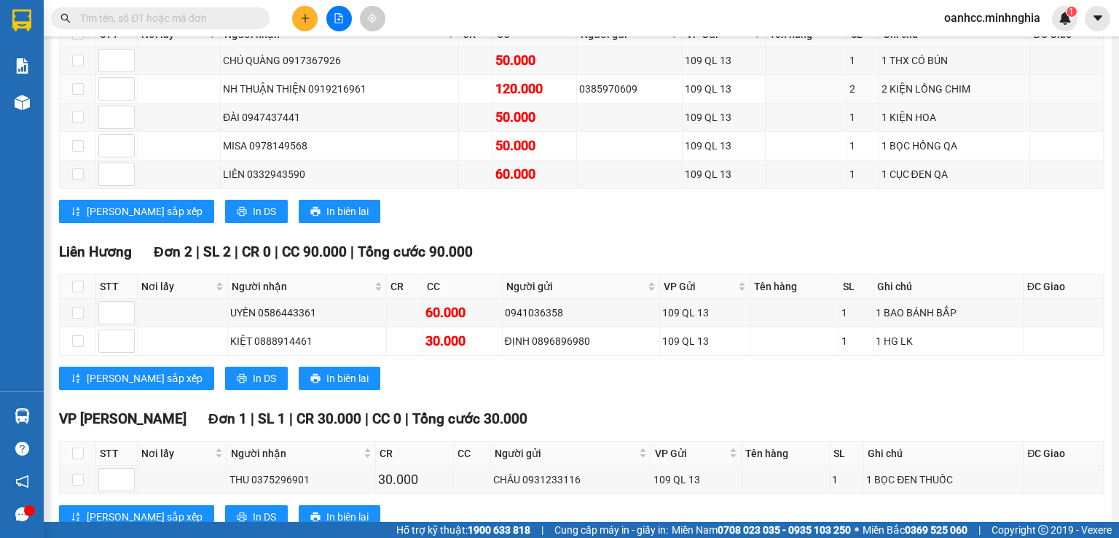
scroll to position [490, 0]
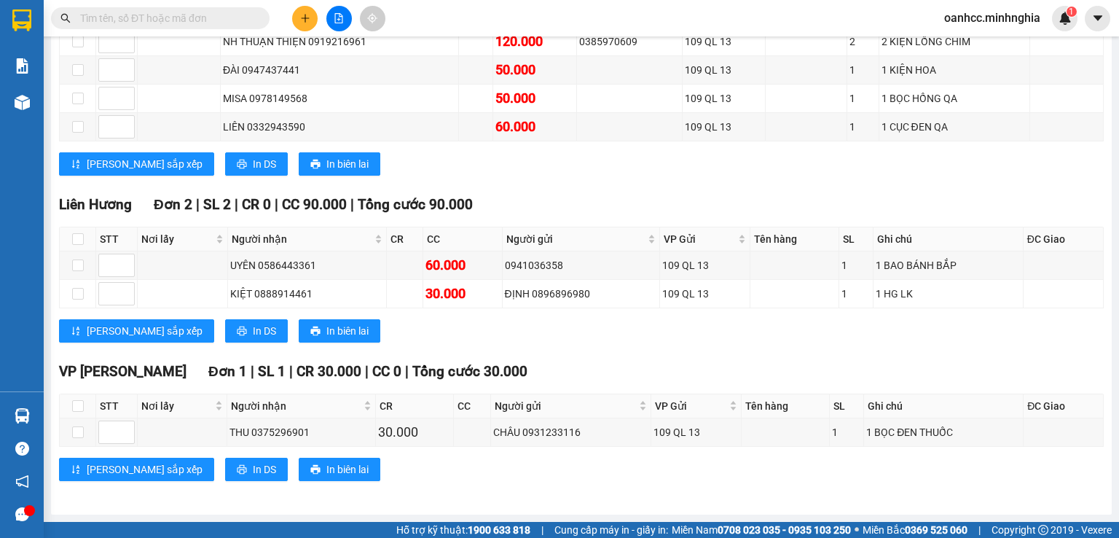
drag, startPoint x: 391, startPoint y: 259, endPoint x: 417, endPoint y: 162, distance: 99.5
click at [417, 162] on div "[PERSON_NAME] sắp xếp In DS In biên lai" at bounding box center [581, 163] width 1045 height 23
